Goal: Entertainment & Leisure: Consume media (video, audio)

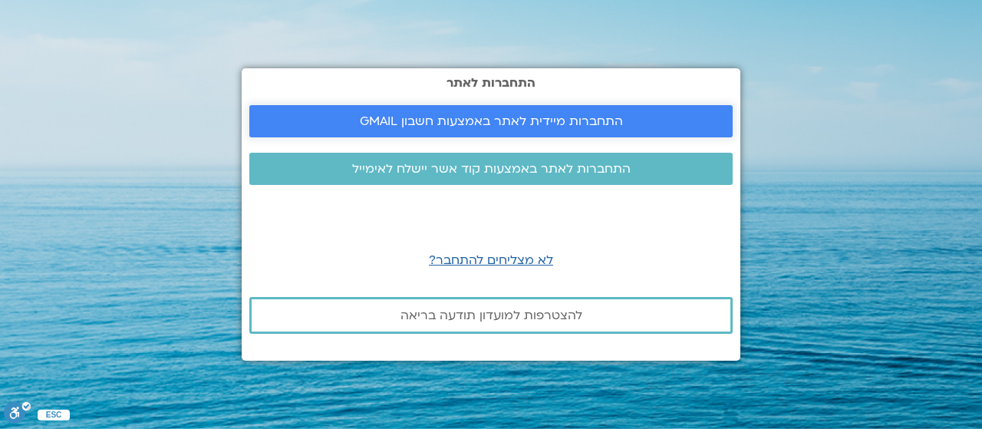
click at [557, 112] on link "התחברות מיידית לאתר באמצעות חשבון GMAIL" at bounding box center [490, 121] width 483 height 32
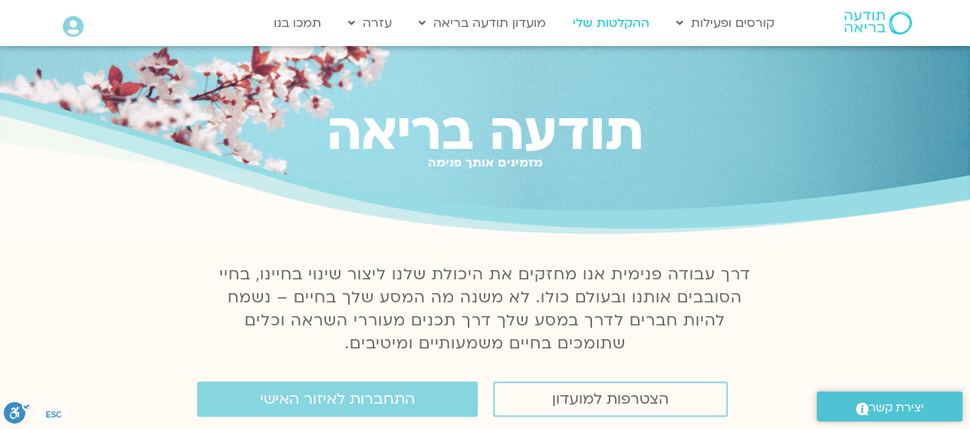
click at [610, 20] on link "ההקלטות שלי" at bounding box center [611, 22] width 92 height 29
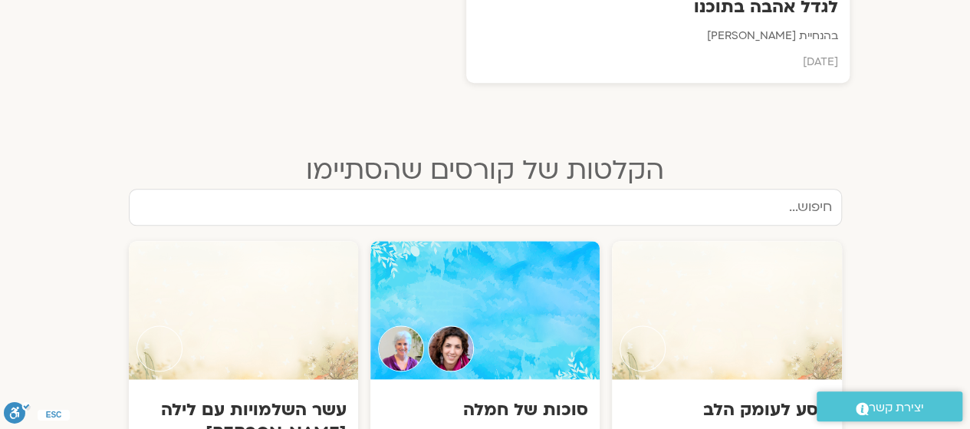
scroll to position [920, 0]
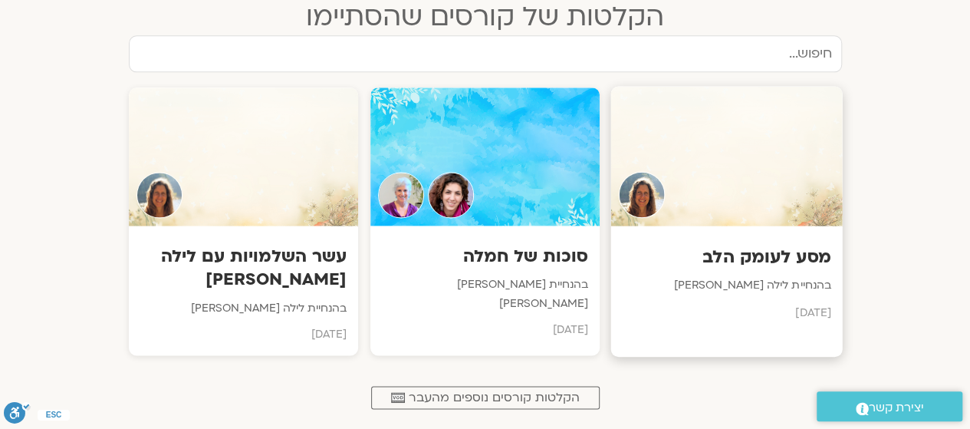
click at [738, 254] on h3 "מסע לעומק הלב" at bounding box center [727, 257] width 209 height 24
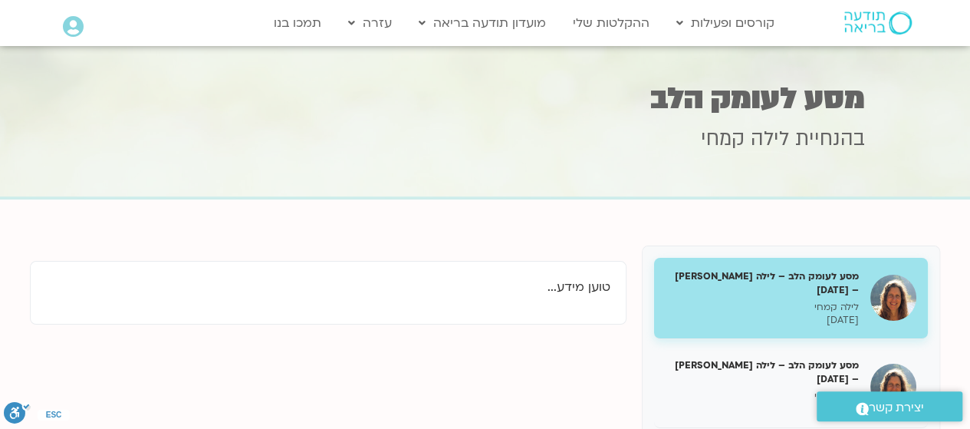
scroll to position [228, 0]
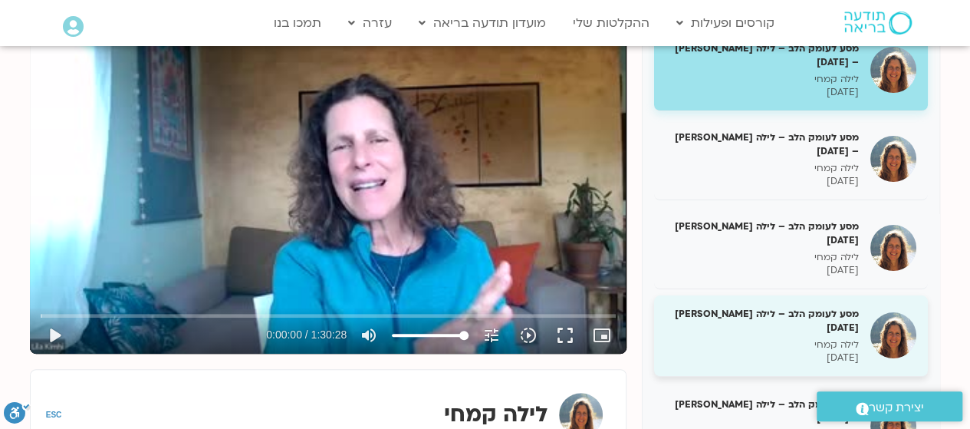
click at [755, 338] on p "לילה קמחי" at bounding box center [762, 344] width 193 height 13
